Goal: Navigation & Orientation: Find specific page/section

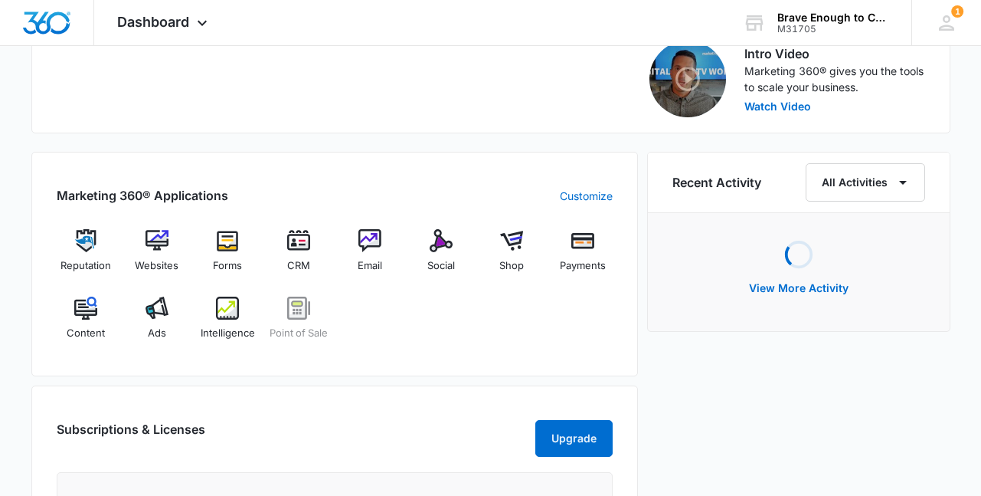
scroll to position [527, 0]
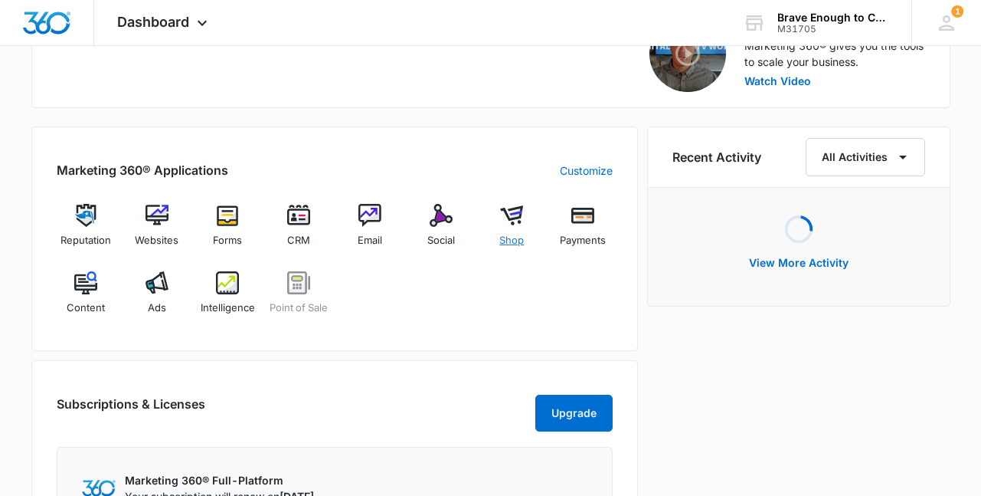
click at [515, 216] on img at bounding box center [511, 215] width 23 height 23
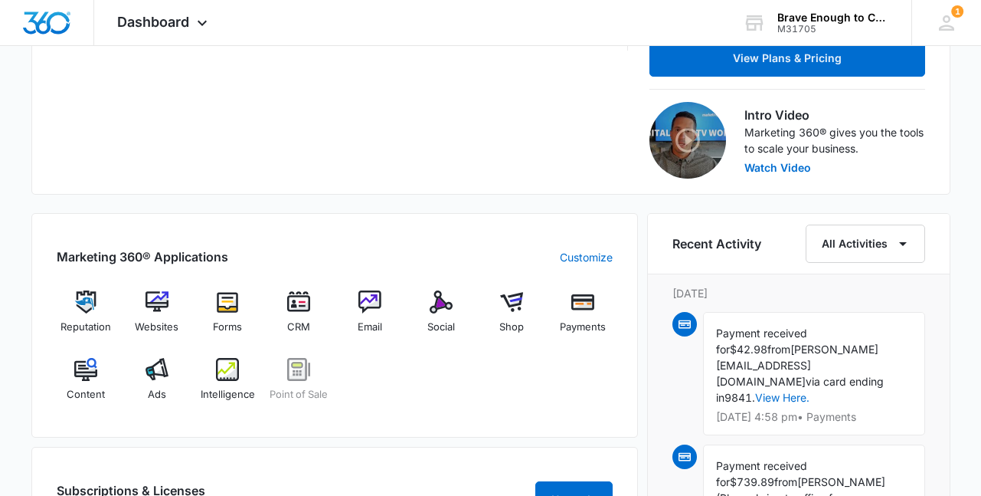
scroll to position [525, 0]
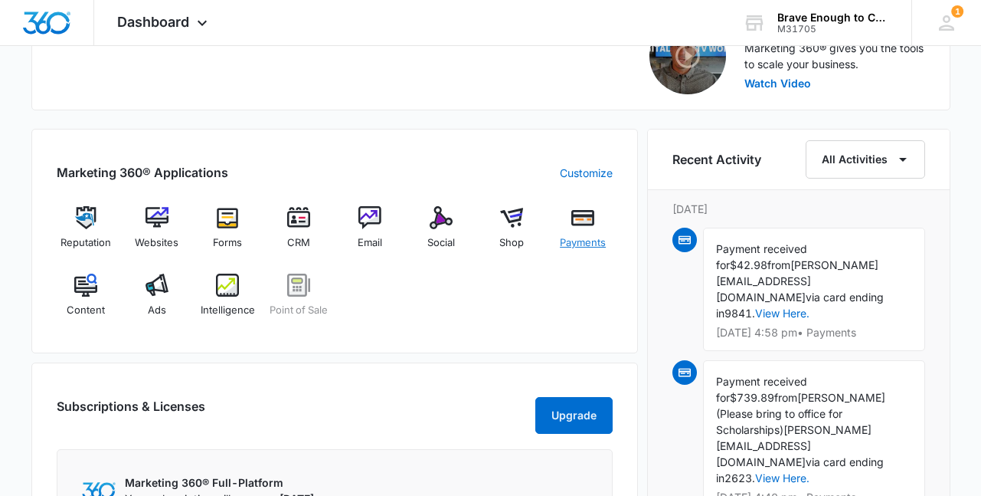
click at [580, 224] on img at bounding box center [582, 217] width 23 height 23
